Goal: Task Accomplishment & Management: Manage account settings

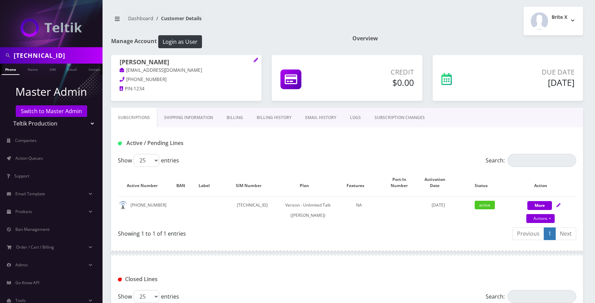
scroll to position [219, 0]
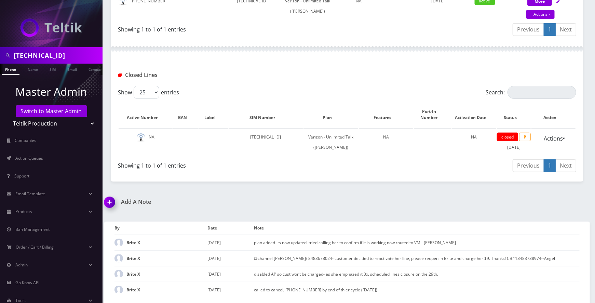
click at [77, 54] on input "89148000011798237580" at bounding box center [57, 55] width 87 height 13
paste input "3474892054"
type input "3474892054"
click at [7, 70] on link "Phone" at bounding box center [4, 69] width 18 height 11
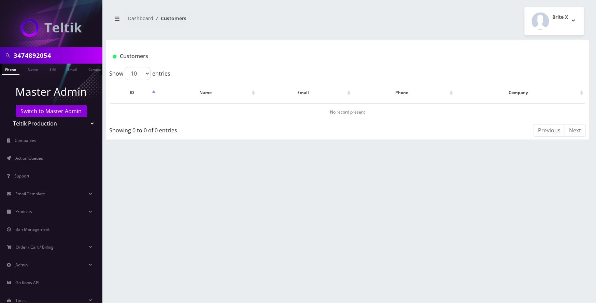
drag, startPoint x: 85, startPoint y: 123, endPoint x: 85, endPoint y: 128, distance: 5.5
click at [85, 122] on select "Teltik Production My Link Mobile VennMobile Unlimited Advanced LTE Rexing Inc D…" at bounding box center [51, 123] width 87 height 13
select select "23"
click at [8, 117] on select "Teltik Production My Link Mobile VennMobile Unlimited Advanced LTE Rexing Inc D…" at bounding box center [51, 123] width 87 height 13
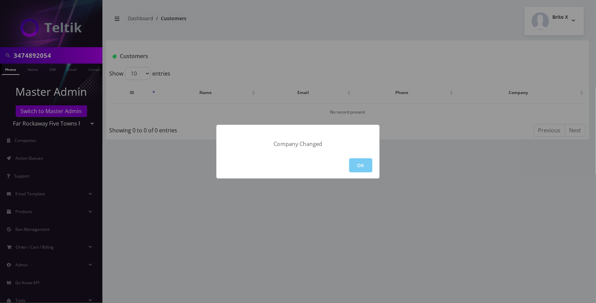
click at [369, 162] on button "OK" at bounding box center [360, 165] width 23 height 14
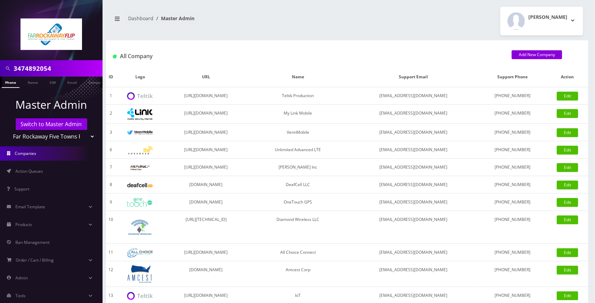
click at [14, 59] on div at bounding box center [51, 30] width 102 height 60
click at [11, 86] on link "Phone" at bounding box center [11, 82] width 18 height 11
click at [12, 81] on link "Phone" at bounding box center [11, 82] width 18 height 11
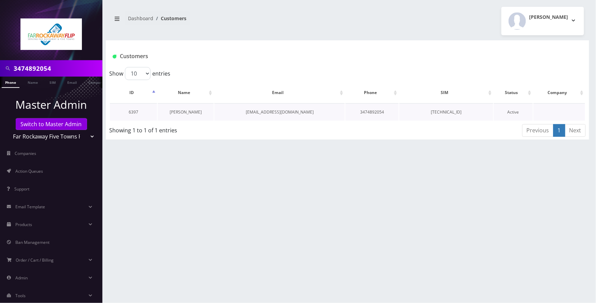
click at [192, 110] on link "Rissi Deutsch" at bounding box center [186, 112] width 32 height 6
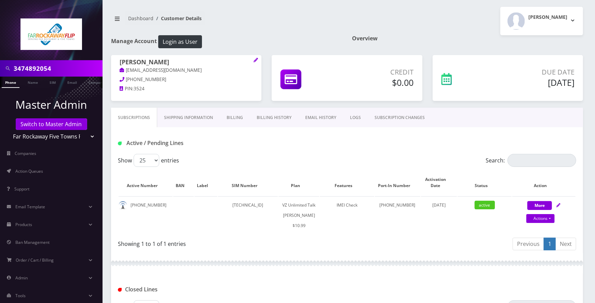
click at [277, 118] on link "Billing History" at bounding box center [274, 118] width 49 height 20
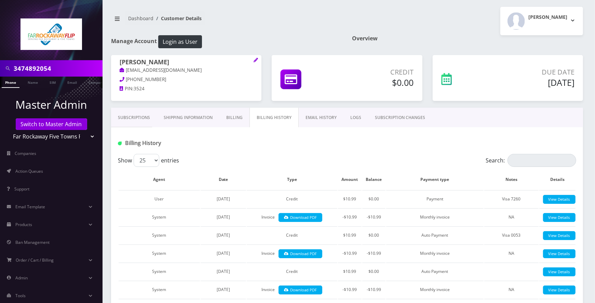
drag, startPoint x: 130, startPoint y: 116, endPoint x: 194, endPoint y: 143, distance: 69.7
click at [130, 116] on link "Subscriptions" at bounding box center [134, 118] width 46 height 20
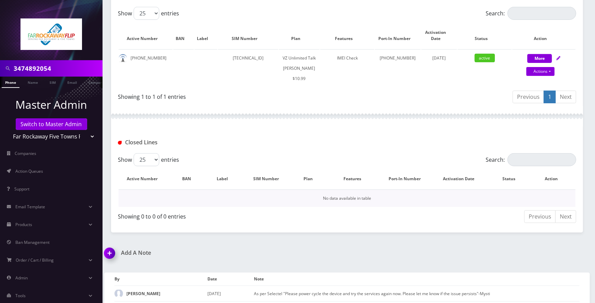
scroll to position [193, 0]
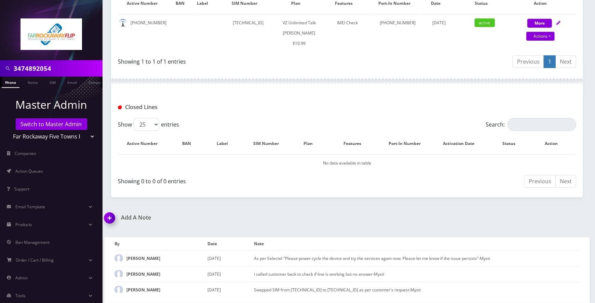
click at [109, 219] on img at bounding box center [111, 220] width 20 height 20
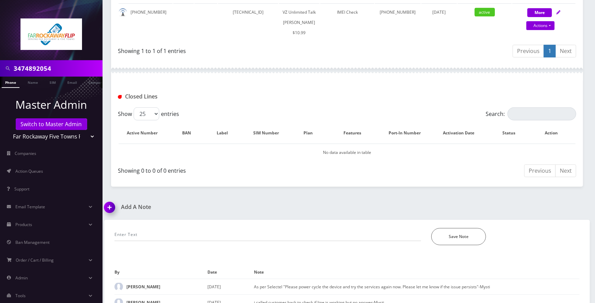
scroll to position [232, 0]
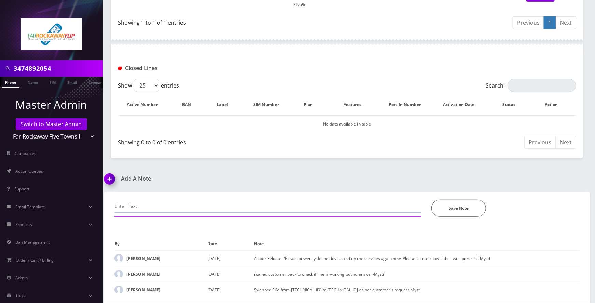
click at [185, 205] on input "text" at bounding box center [267, 205] width 306 height 13
type input "call-customer made a payment, add plan. its all good now- jas"
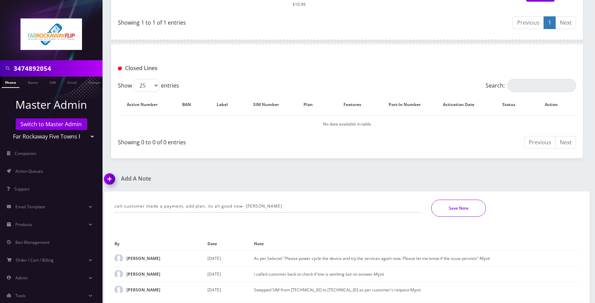
click at [450, 206] on button "Save Note" at bounding box center [458, 207] width 55 height 17
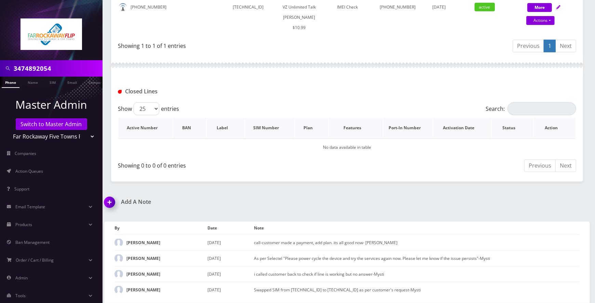
scroll to position [0, 0]
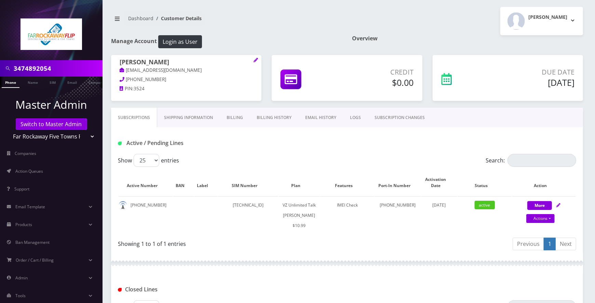
click at [74, 68] on input "3474892054" at bounding box center [57, 68] width 87 height 13
click at [73, 68] on input "3474892054" at bounding box center [57, 68] width 87 height 13
paste input "9296251273"
type input "9296251273"
click at [13, 81] on link "Phone" at bounding box center [11, 82] width 18 height 11
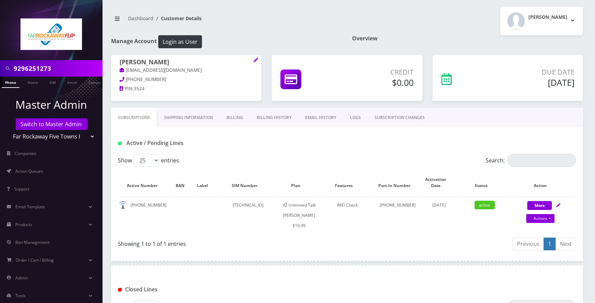
scroll to position [0, 3]
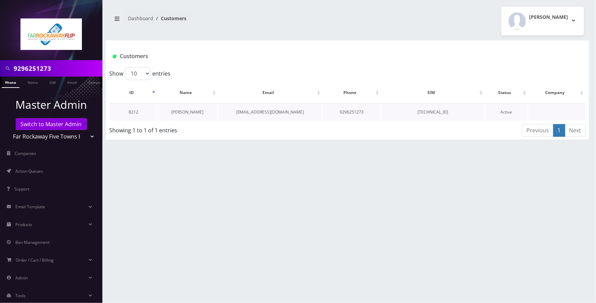
click at [198, 112] on link "sheryl cohen" at bounding box center [188, 112] width 32 height 6
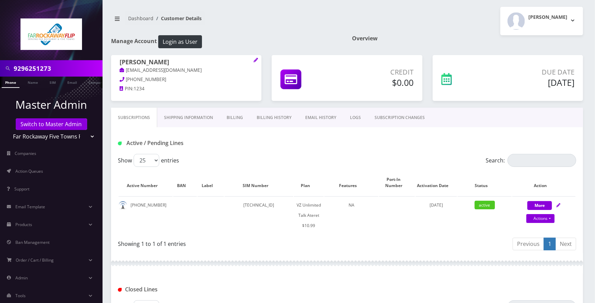
click at [52, 68] on input "9296251273" at bounding box center [57, 68] width 87 height 13
paste input "549800"
type input "9295498003"
click at [8, 83] on link "Phone" at bounding box center [11, 82] width 18 height 11
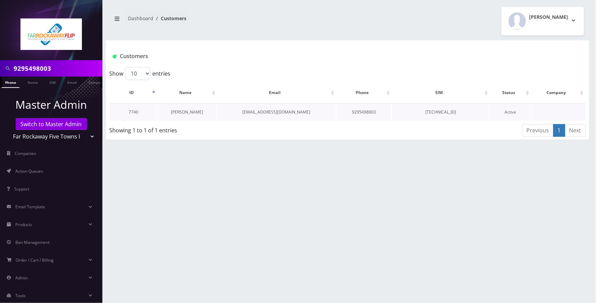
click at [190, 111] on link "[PERSON_NAME]" at bounding box center [187, 112] width 32 height 6
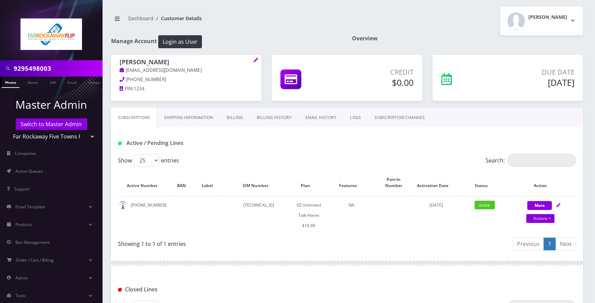
scroll to position [110, 0]
